Goal: Transaction & Acquisition: Purchase product/service

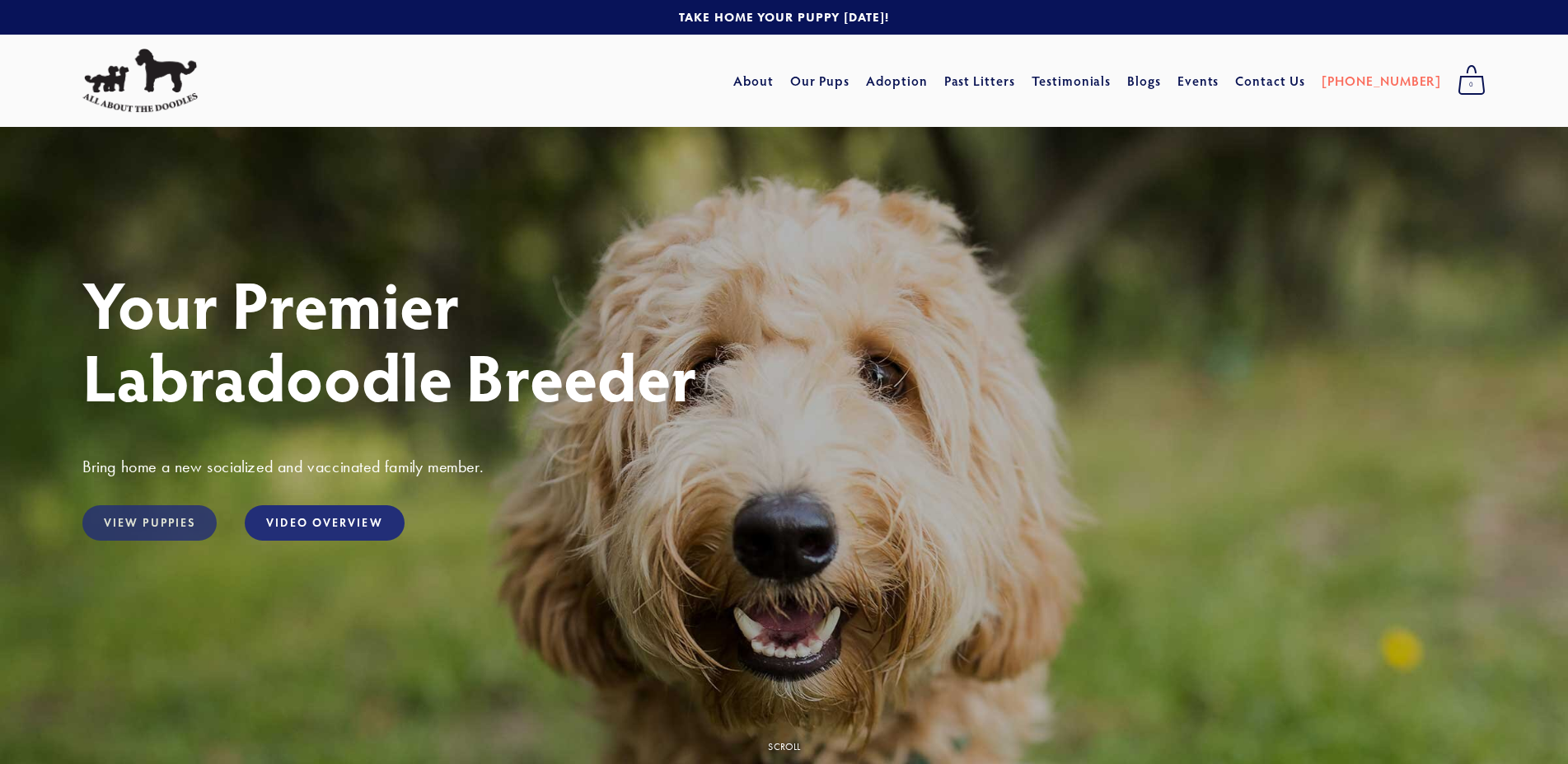
click at [160, 523] on link "View Puppies" at bounding box center [149, 523] width 134 height 35
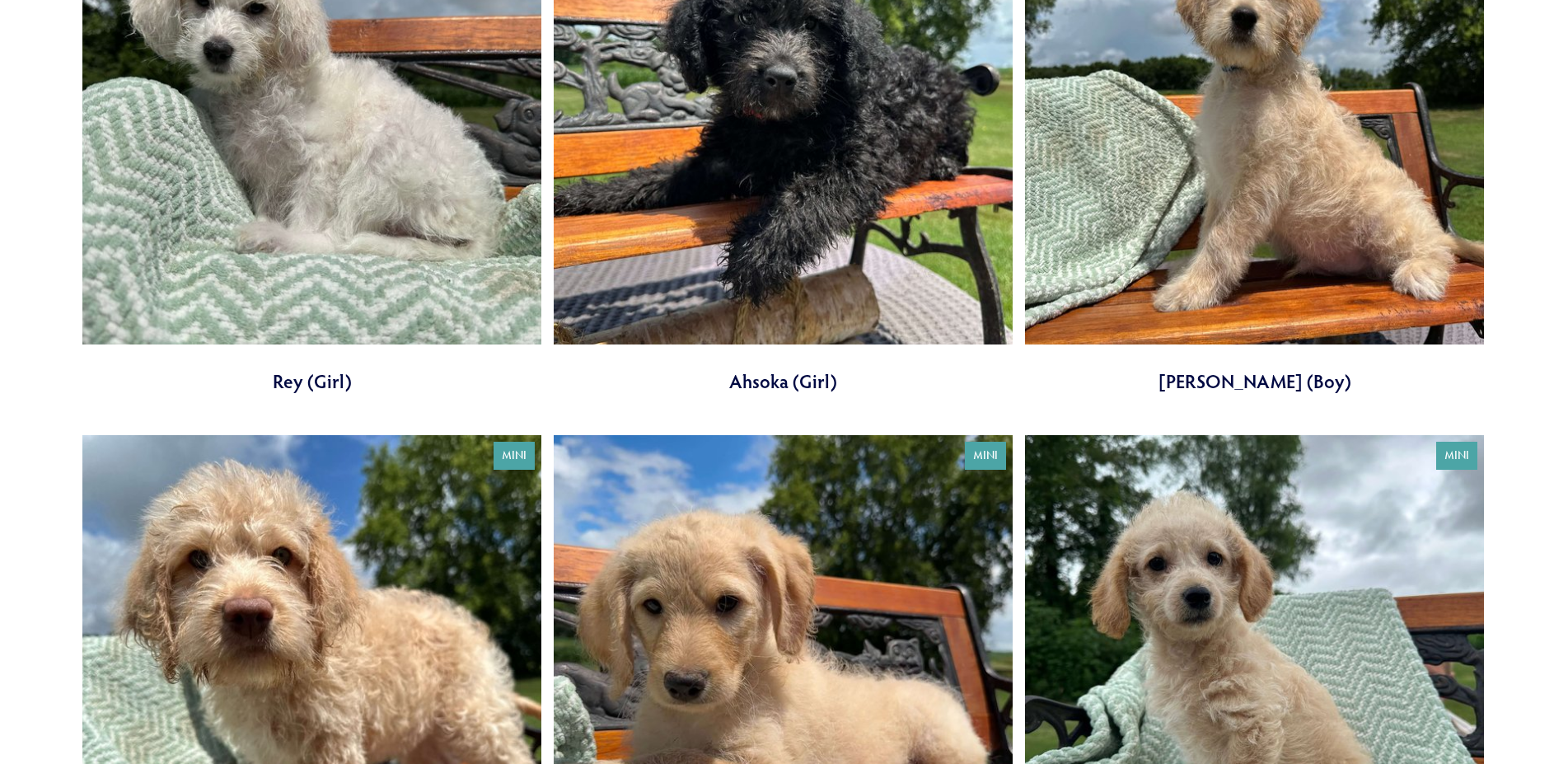
scroll to position [336, 0]
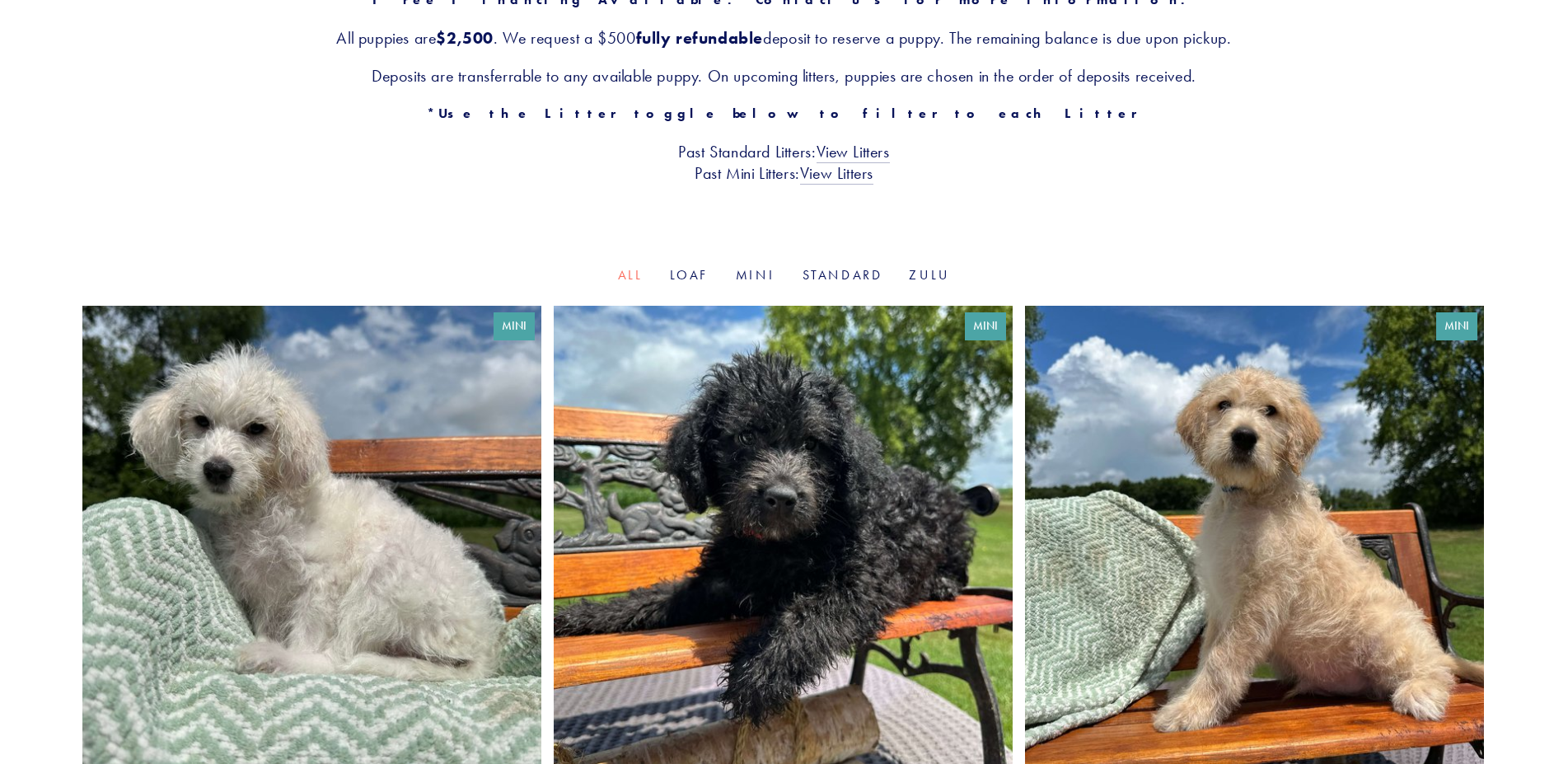
click at [221, 522] on link at bounding box center [311, 560] width 459 height 508
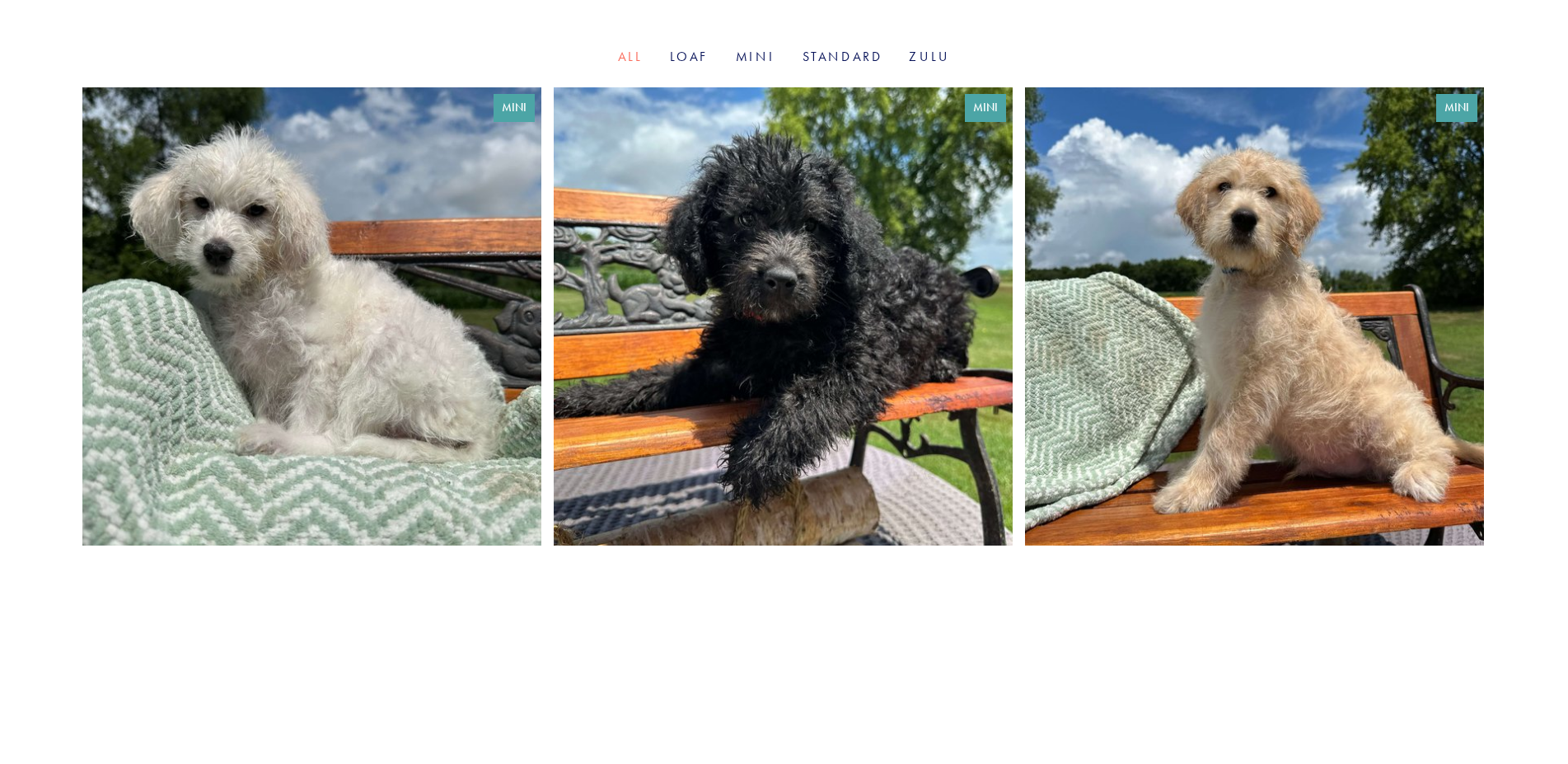
scroll to position [554, 0]
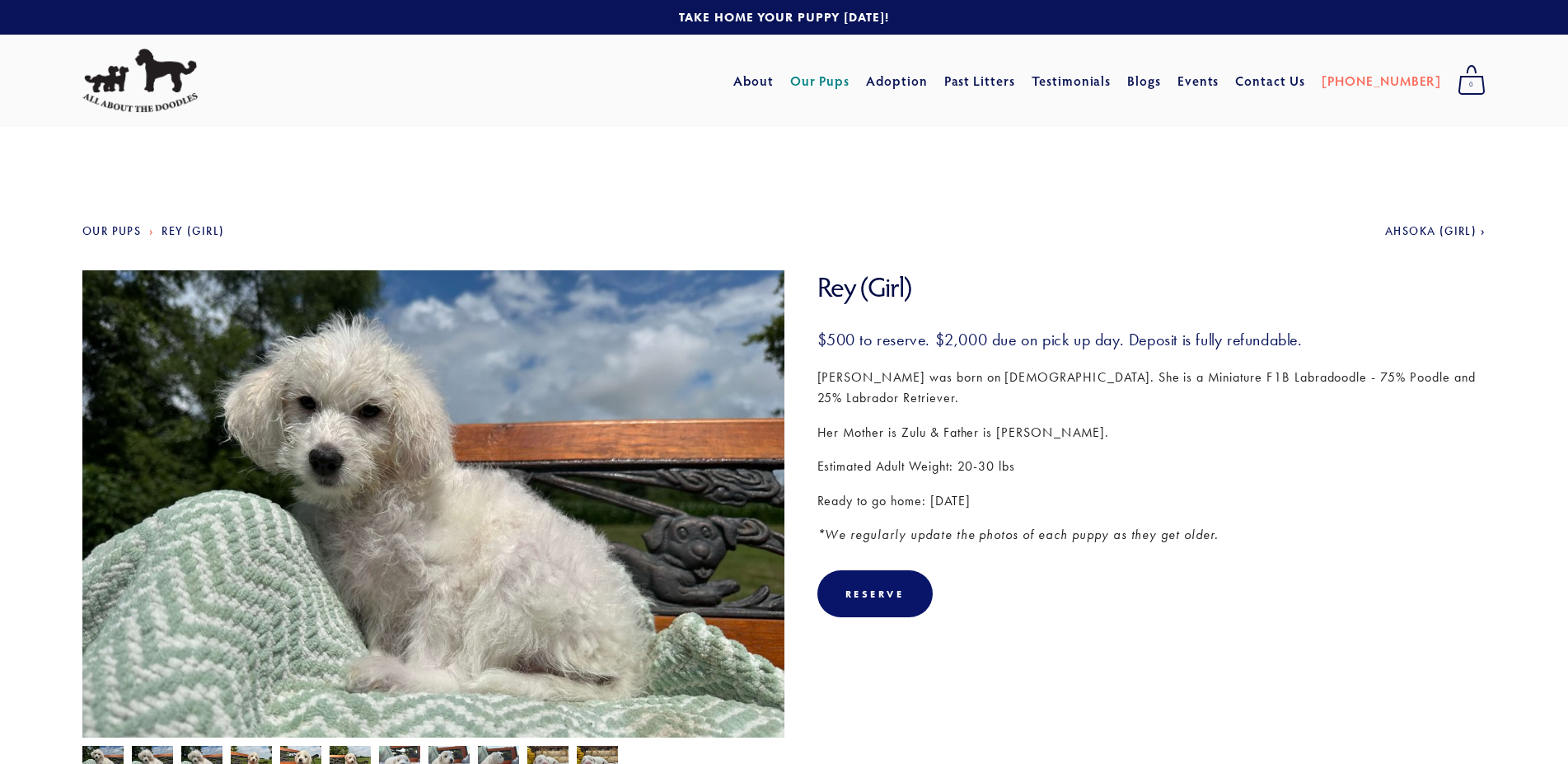
click at [502, 512] on img at bounding box center [433, 534] width 702 height 527
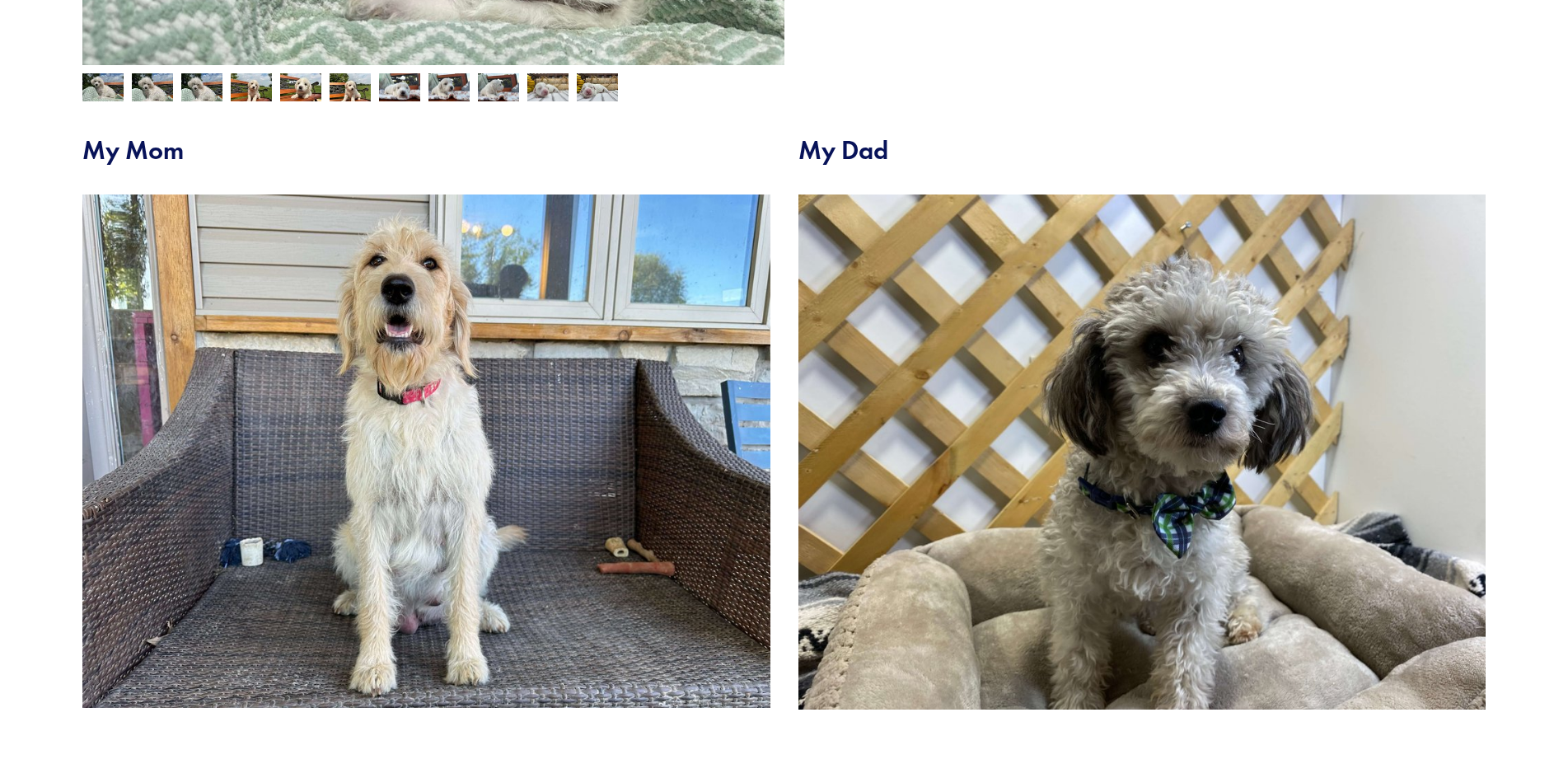
scroll to position [168, 0]
